Goal: Navigation & Orientation: Find specific page/section

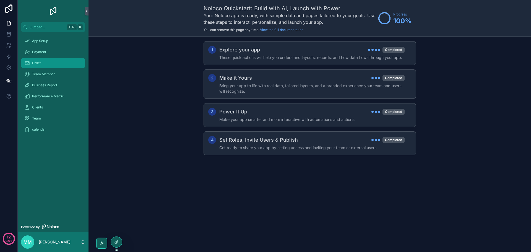
click at [35, 63] on span "Order" at bounding box center [36, 63] width 9 height 4
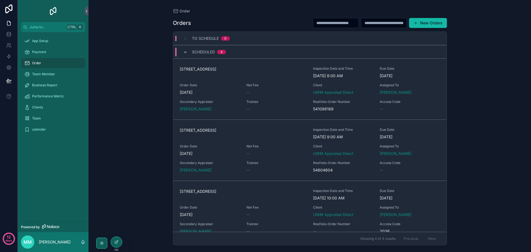
click at [183, 52] on icon "scrollable content" at bounding box center [185, 52] width 4 height 4
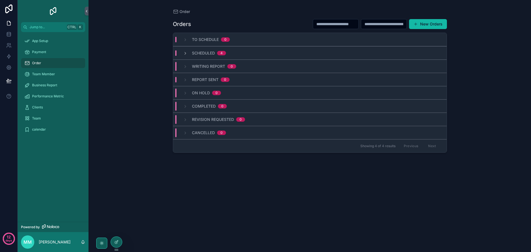
click at [53, 159] on div "App Setup Payment Order Team Member Business Report Performance Metric Clients …" at bounding box center [53, 127] width 71 height 190
click at [42, 99] on div "Performance Metric" at bounding box center [53, 96] width 58 height 9
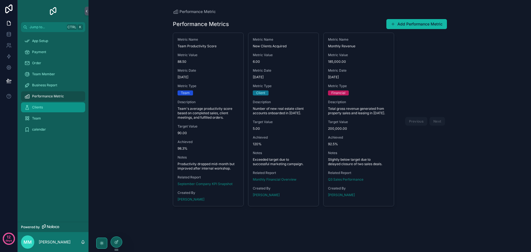
click at [36, 106] on span "Clients" at bounding box center [37, 107] width 11 height 4
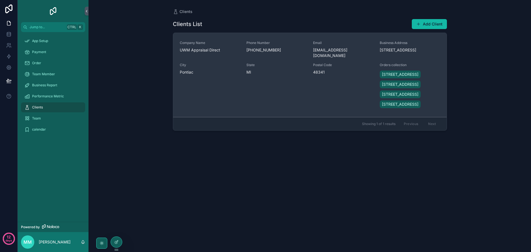
click at [255, 99] on div "State [US_STATE]" at bounding box center [276, 86] width 60 height 46
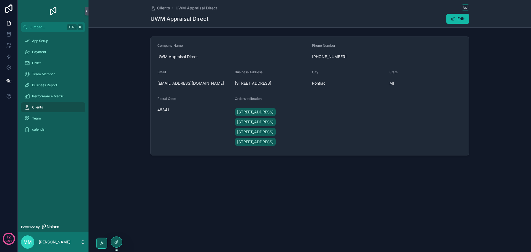
click at [38, 105] on div "Clients" at bounding box center [53, 107] width 58 height 9
